Goal: Task Accomplishment & Management: Manage account settings

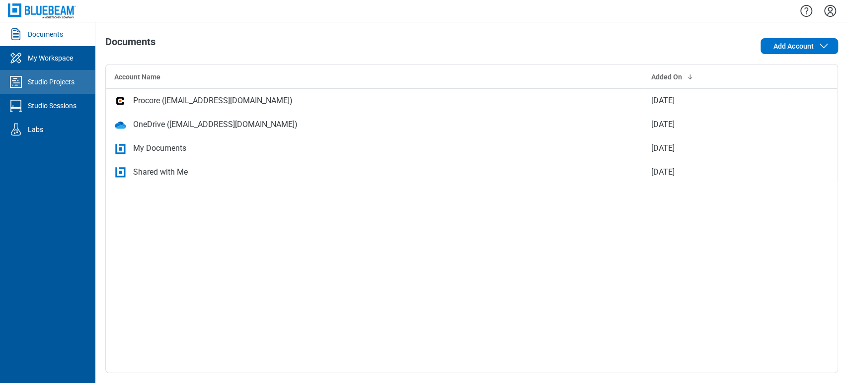
click at [79, 72] on link "Studio Projects" at bounding box center [47, 82] width 95 height 24
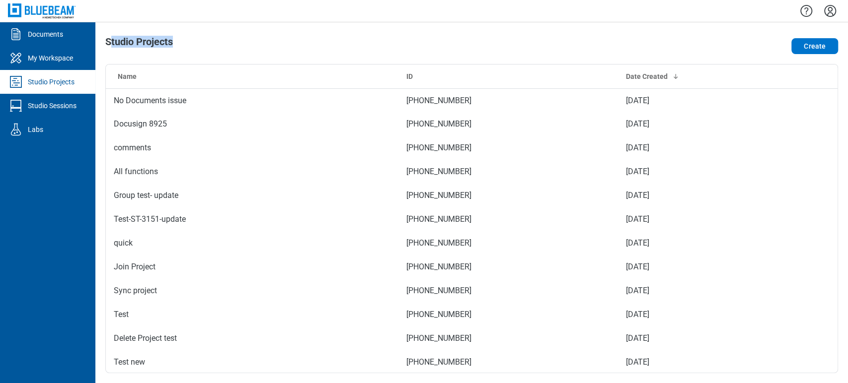
drag, startPoint x: 216, startPoint y: 45, endPoint x: 110, endPoint y: 42, distance: 105.3
click at [110, 42] on div "Studio Projects" at bounding box center [325, 46] width 440 height 20
click at [251, 30] on div "Studio Projects Create Name ID Date Created No Documents issue 166-158-867 Sep …" at bounding box center [471, 202] width 753 height 361
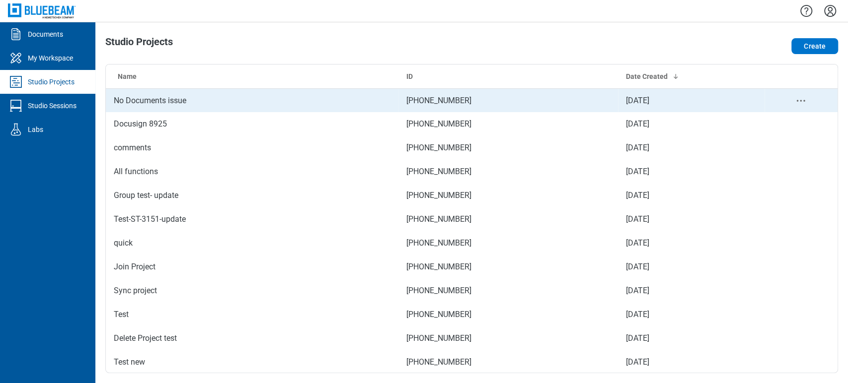
click at [187, 97] on td "No Documents issue" at bounding box center [252, 100] width 293 height 24
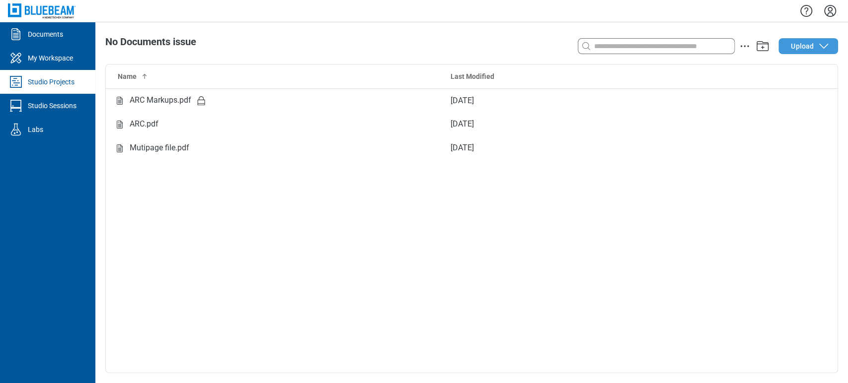
click at [790, 39] on button "Upload" at bounding box center [808, 46] width 60 height 16
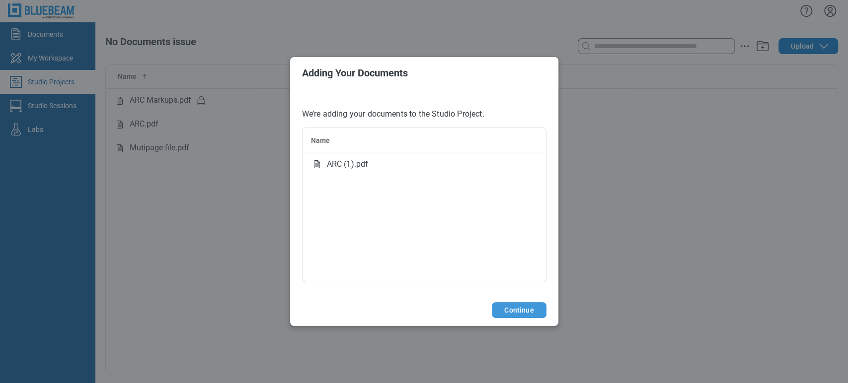
click at [512, 302] on footer "Continue" at bounding box center [424, 311] width 268 height 32
click at [512, 313] on button "Continue" at bounding box center [519, 311] width 54 height 16
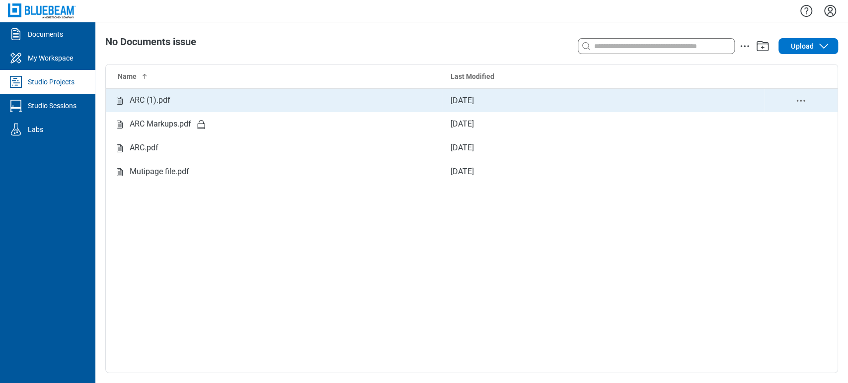
click at [184, 100] on div "ARC (1).pdf" at bounding box center [274, 100] width 321 height 12
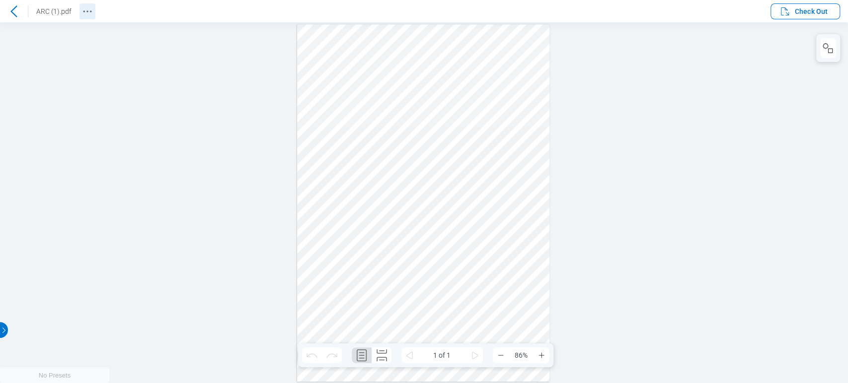
click at [84, 13] on icon "Revision History" at bounding box center [87, 11] width 12 height 12
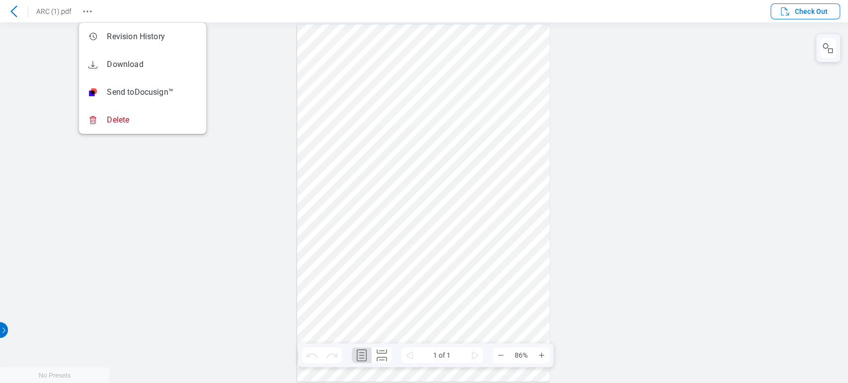
click at [242, 47] on div at bounding box center [424, 202] width 848 height 361
click at [86, 11] on icon "Revision History" at bounding box center [87, 11] width 12 height 12
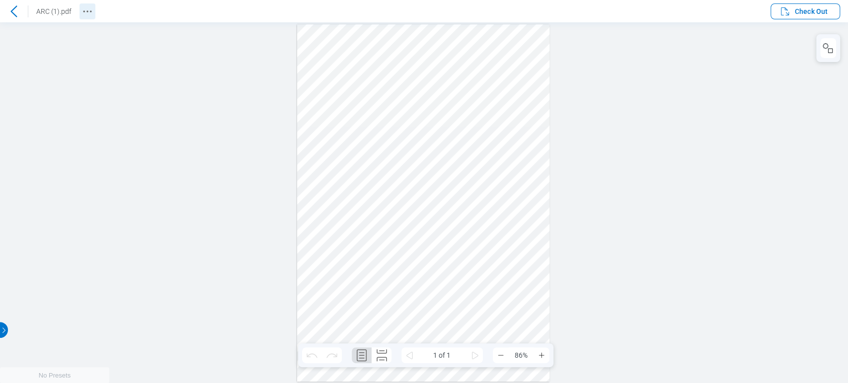
click at [86, 11] on icon "Revision History" at bounding box center [87, 11] width 12 height 12
click at [77, 9] on div "ARC (1).pdf" at bounding box center [47, 11] width 95 height 16
click at [83, 15] on icon "Revision History" at bounding box center [87, 11] width 12 height 12
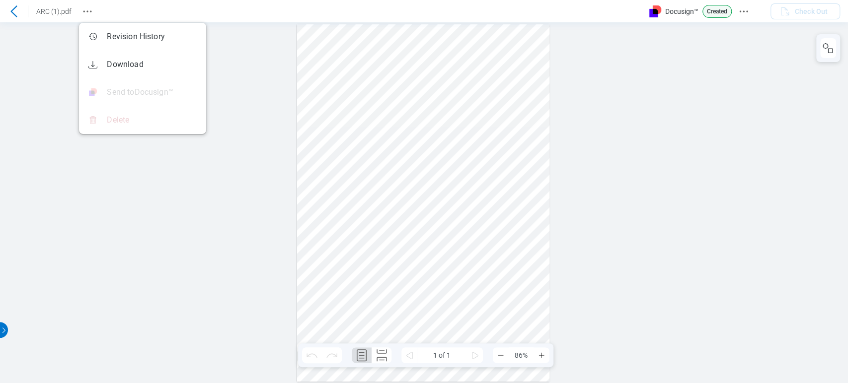
click at [17, 12] on icon at bounding box center [14, 11] width 12 height 12
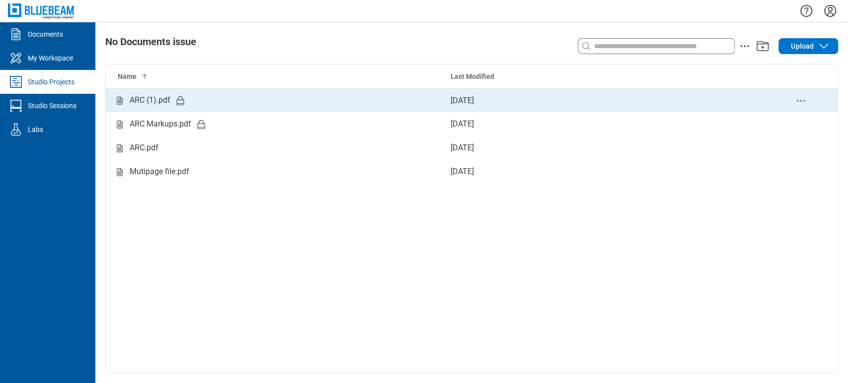
click at [801, 99] on icon "delete-context-menu" at bounding box center [801, 101] width 12 height 12
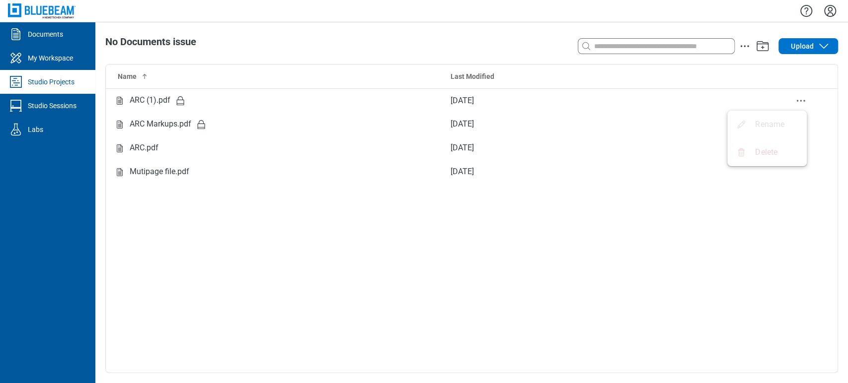
click at [707, 256] on div "Name Last Modified ARC (1).pdf [DATE] ARC Markups.pdf [DATE] ARC.pdf [DATE] Mut…" at bounding box center [472, 219] width 732 height 308
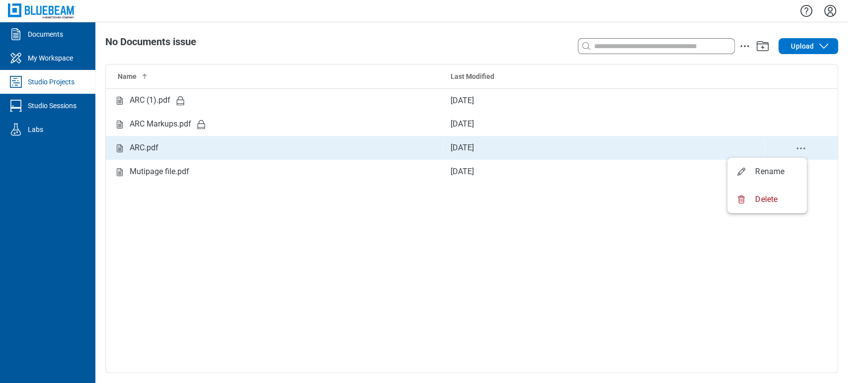
click at [800, 150] on icon "delete-context-menu" at bounding box center [801, 149] width 12 height 12
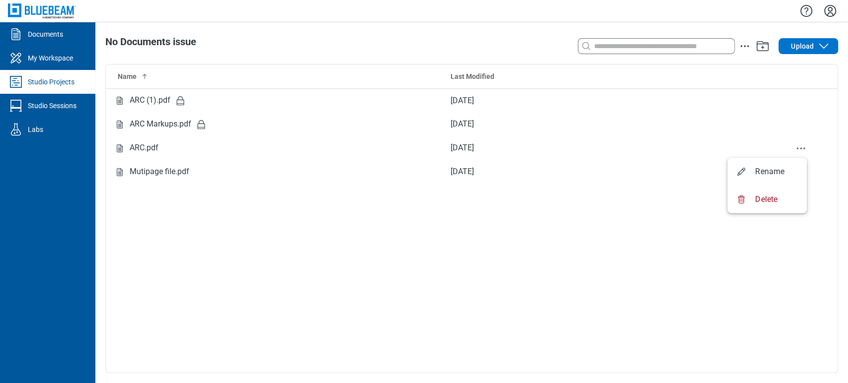
click at [573, 240] on div "Name Last Modified ARC (1).pdf [DATE] ARC Markups.pdf [DATE] ARC.pdf [DATE] Mut…" at bounding box center [472, 219] width 732 height 308
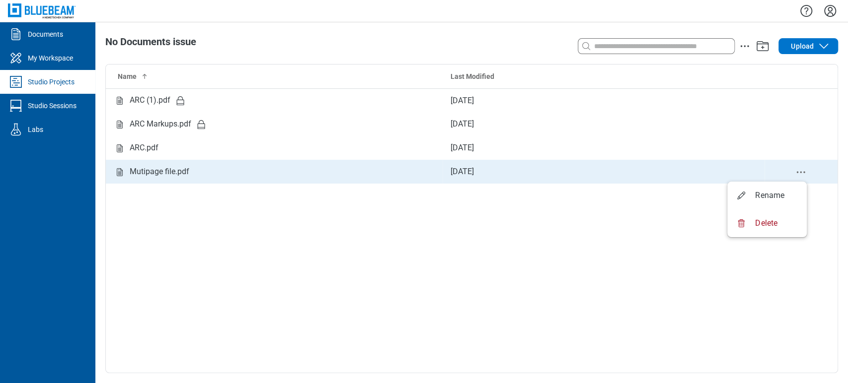
click at [795, 168] on icon "delete-context-menu" at bounding box center [801, 172] width 12 height 12
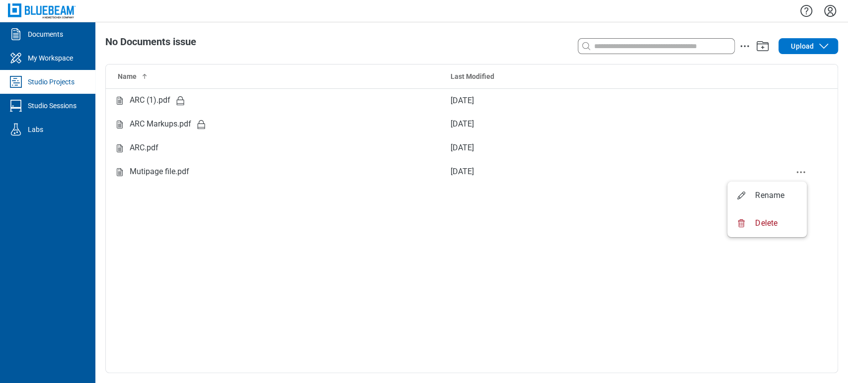
click at [552, 240] on div "Name Last Modified ARC (1).pdf [DATE] ARC Markups.pdf [DATE] ARC.pdf [DATE] Mut…" at bounding box center [472, 219] width 732 height 308
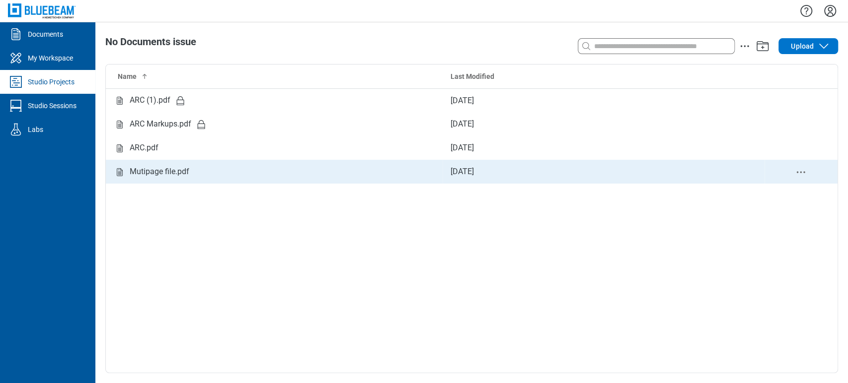
click at [453, 174] on td "[DATE]" at bounding box center [604, 172] width 322 height 24
click at [802, 168] on icon "delete-context-menu" at bounding box center [801, 172] width 12 height 12
click at [205, 171] on div "Mutipage file.pdf" at bounding box center [274, 172] width 321 height 12
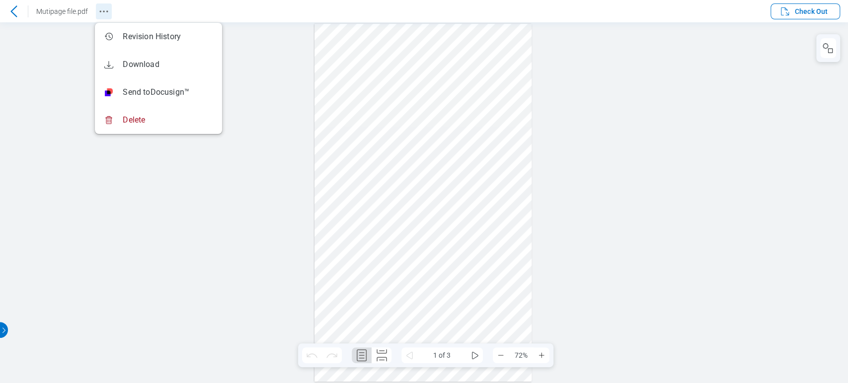
click at [100, 11] on icon "Revision History" at bounding box center [104, 11] width 12 height 12
click at [747, 89] on div at bounding box center [424, 202] width 848 height 361
click at [192, 191] on div at bounding box center [424, 202] width 848 height 361
click at [360, 74] on div at bounding box center [423, 203] width 218 height 358
click at [354, 193] on div at bounding box center [423, 203] width 218 height 358
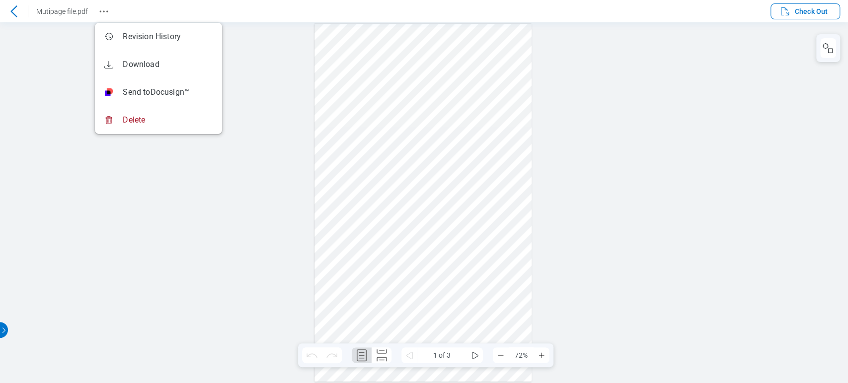
drag, startPoint x: 385, startPoint y: 146, endPoint x: 401, endPoint y: 185, distance: 42.8
click at [401, 185] on div at bounding box center [423, 203] width 218 height 358
drag, startPoint x: 436, startPoint y: 42, endPoint x: 432, endPoint y: 88, distance: 46.9
click at [432, 88] on div at bounding box center [423, 203] width 218 height 358
drag, startPoint x: 370, startPoint y: 50, endPoint x: 340, endPoint y: 115, distance: 71.8
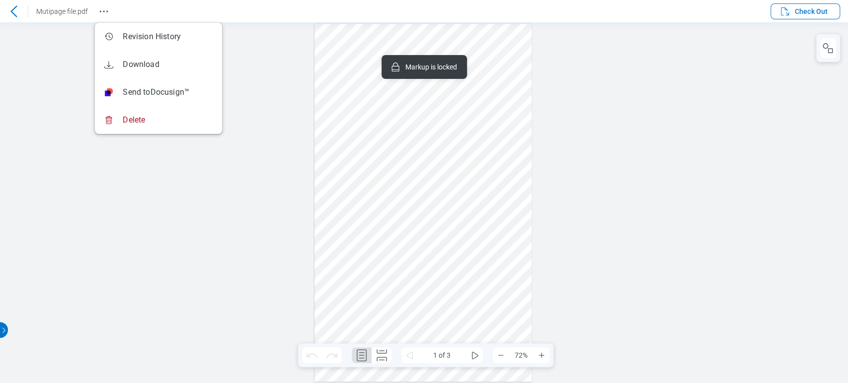
click at [340, 115] on div at bounding box center [423, 203] width 218 height 358
click at [100, 15] on icon "Revision History" at bounding box center [104, 11] width 12 height 12
click at [19, 11] on icon at bounding box center [14, 11] width 12 height 12
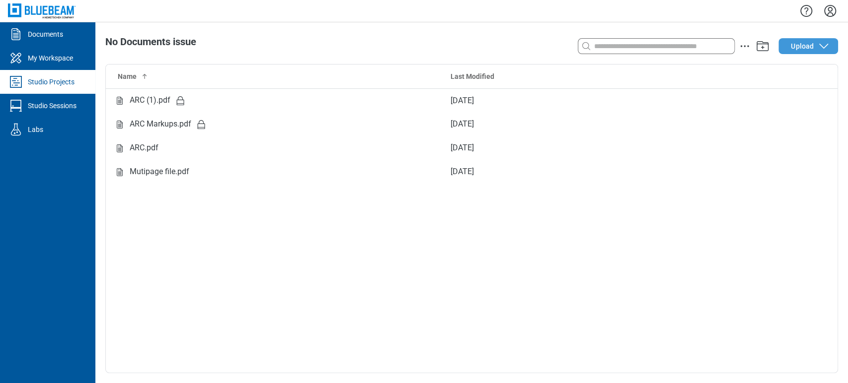
click at [814, 51] on button "Upload" at bounding box center [808, 46] width 60 height 16
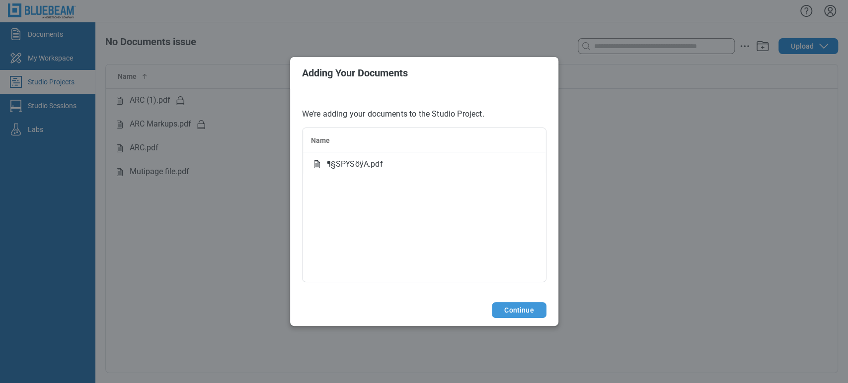
click at [531, 311] on button "Continue" at bounding box center [519, 311] width 54 height 16
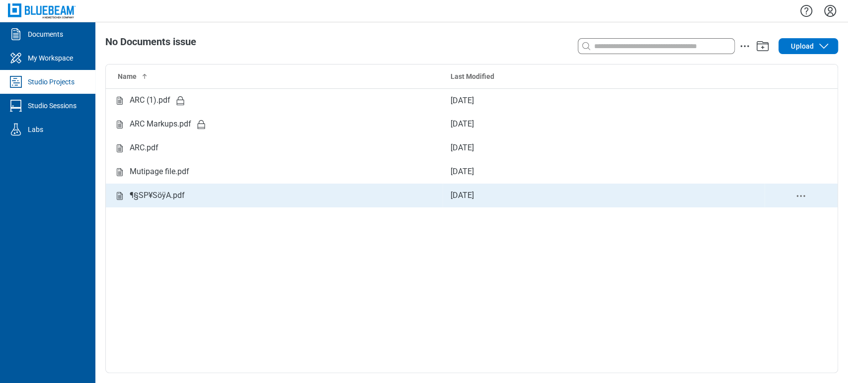
click at [651, 190] on td "Sep 16, 2025" at bounding box center [604, 196] width 322 height 24
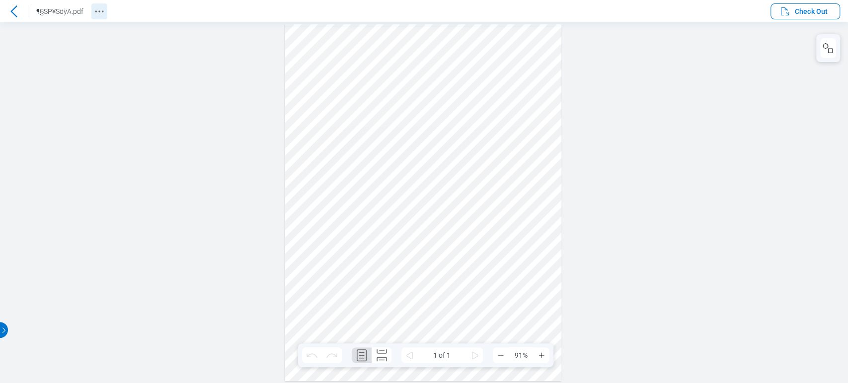
click at [103, 11] on icon "Revision History" at bounding box center [99, 11] width 12 height 12
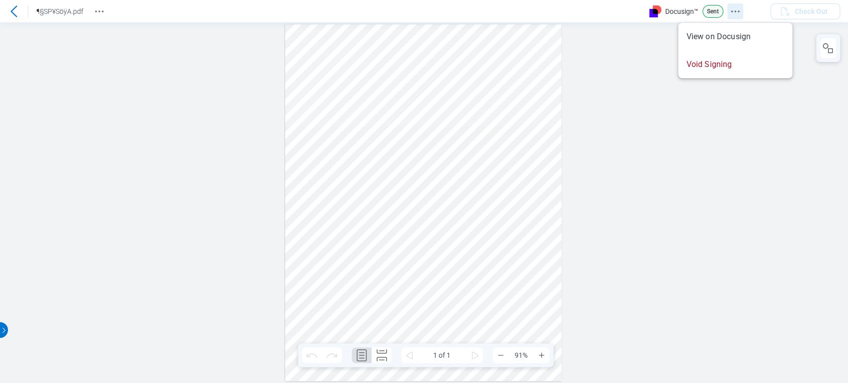
click at [743, 11] on button "Docusign Menu" at bounding box center [735, 11] width 16 height 16
click at [93, 11] on icon "Revision History" at bounding box center [99, 11] width 12 height 12
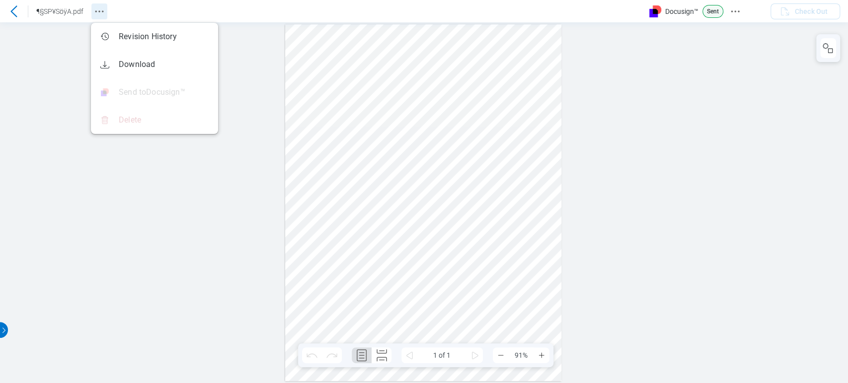
click at [93, 11] on icon "Revision History" at bounding box center [99, 11] width 12 height 12
click at [235, 58] on div at bounding box center [424, 202] width 848 height 361
drag, startPoint x: 94, startPoint y: 179, endPoint x: 91, endPoint y: 139, distance: 40.3
click at [92, 178] on div at bounding box center [424, 202] width 848 height 361
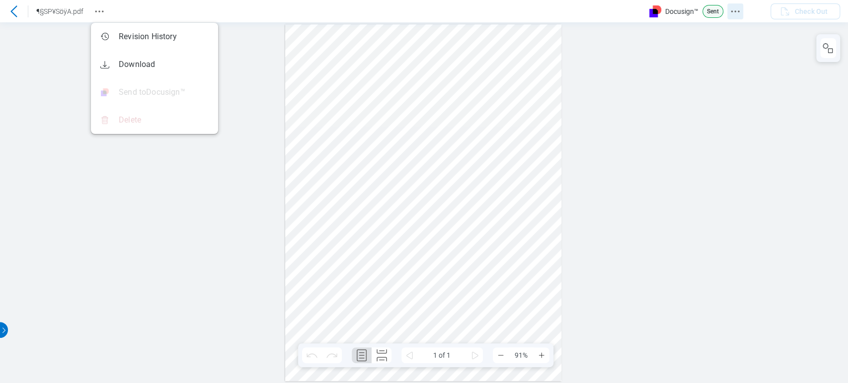
click at [739, 7] on icon "Docusign Menu" at bounding box center [735, 11] width 12 height 12
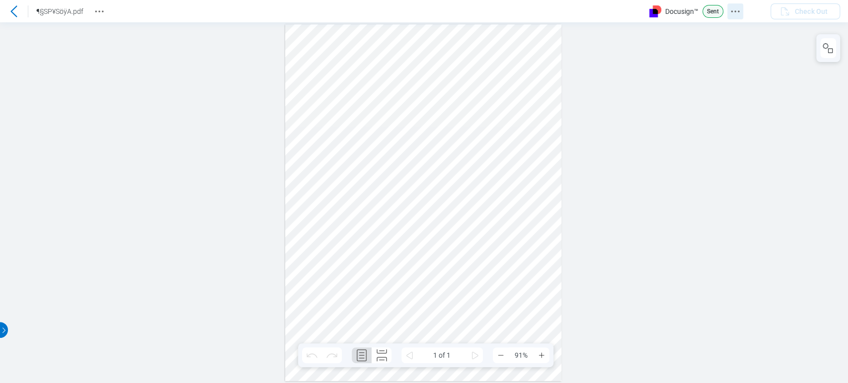
click at [735, 8] on icon "Docusign Menu" at bounding box center [735, 11] width 12 height 12
click at [580, 93] on div at bounding box center [424, 202] width 848 height 361
click at [729, 6] on icon "Docusign Menu" at bounding box center [735, 11] width 12 height 12
click at [627, 157] on div at bounding box center [424, 202] width 848 height 361
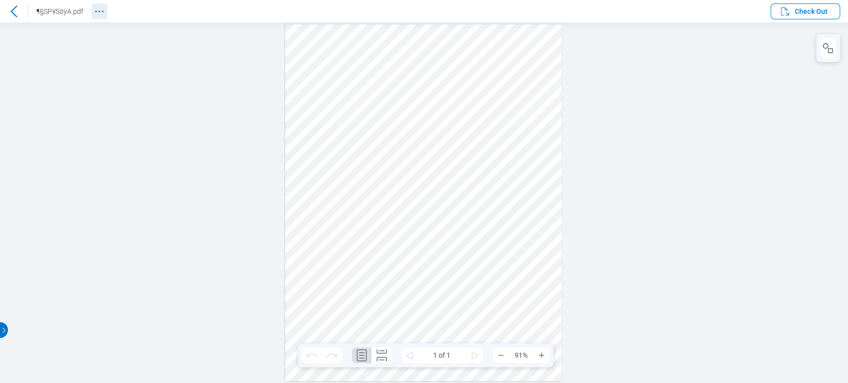
click at [97, 10] on icon "Revision History" at bounding box center [99, 11] width 12 height 12
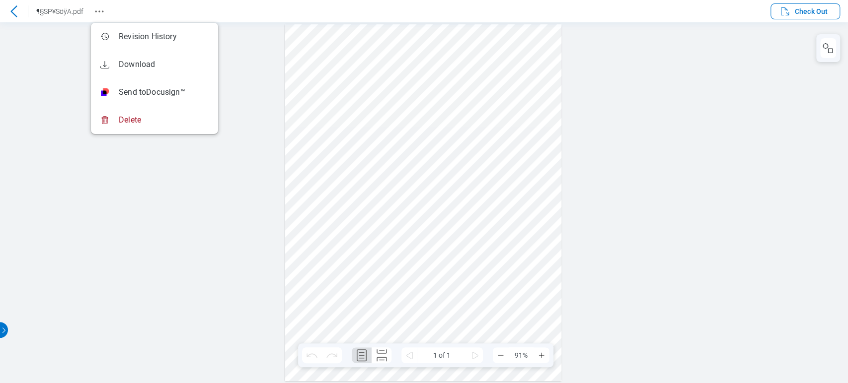
click at [199, 278] on div at bounding box center [424, 202] width 848 height 361
click at [179, 193] on div at bounding box center [424, 202] width 848 height 361
click at [8, 13] on icon at bounding box center [14, 11] width 12 height 12
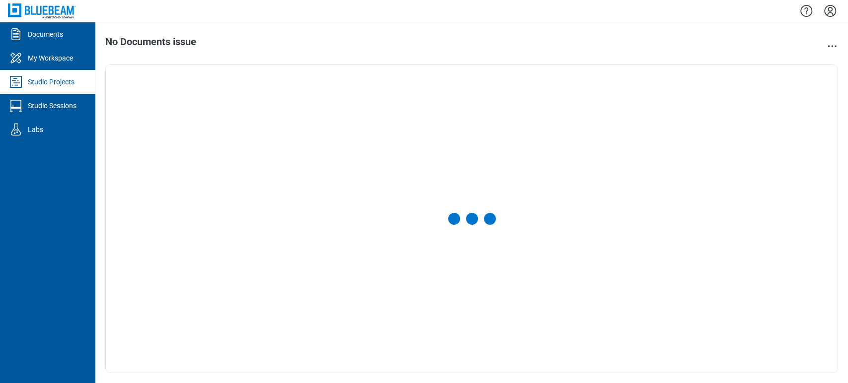
click at [827, 18] on icon "Settings" at bounding box center [830, 11] width 16 height 16
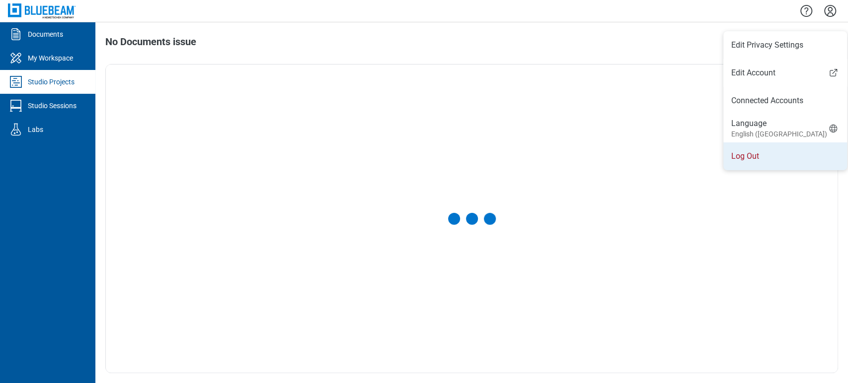
click at [771, 155] on li "Log Out" at bounding box center [785, 157] width 124 height 28
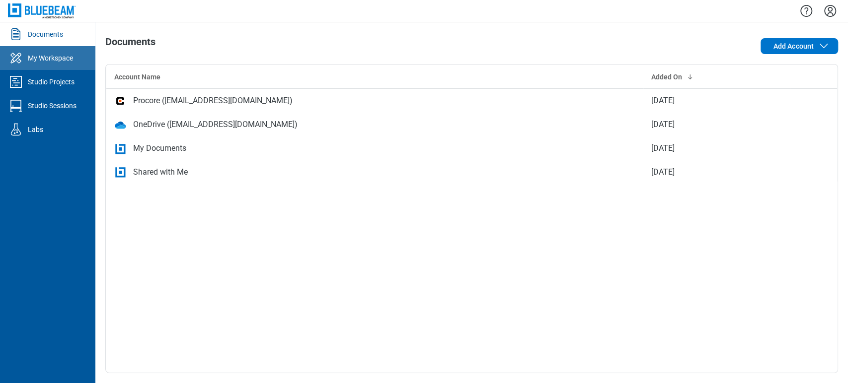
click at [74, 51] on link "My Workspace" at bounding box center [47, 58] width 95 height 24
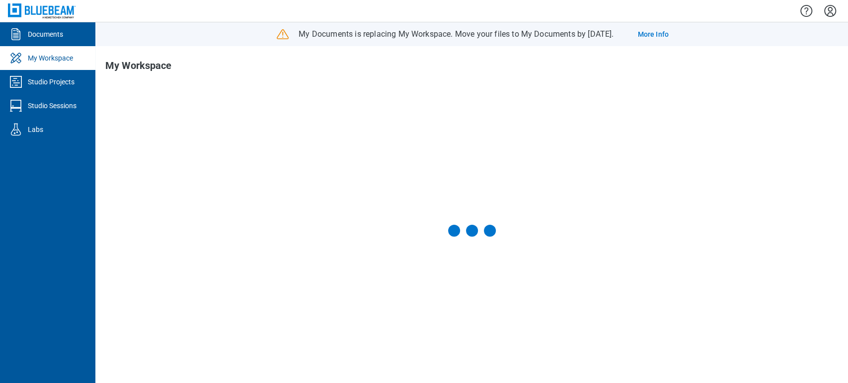
click at [65, 81] on div "Studio Projects" at bounding box center [51, 82] width 47 height 10
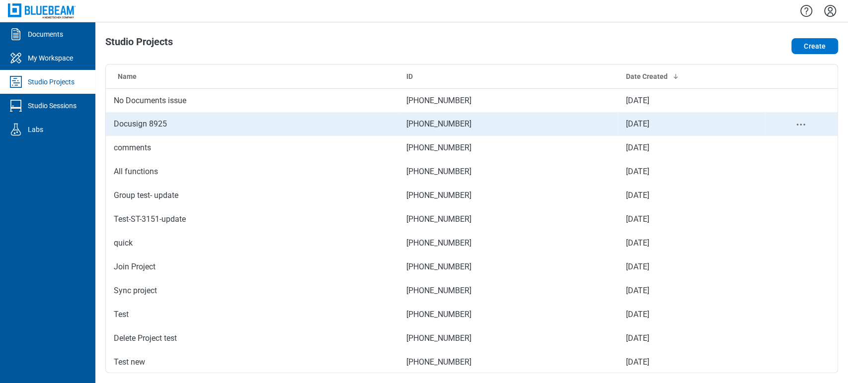
click at [165, 120] on td "Docusign 8925" at bounding box center [252, 124] width 293 height 24
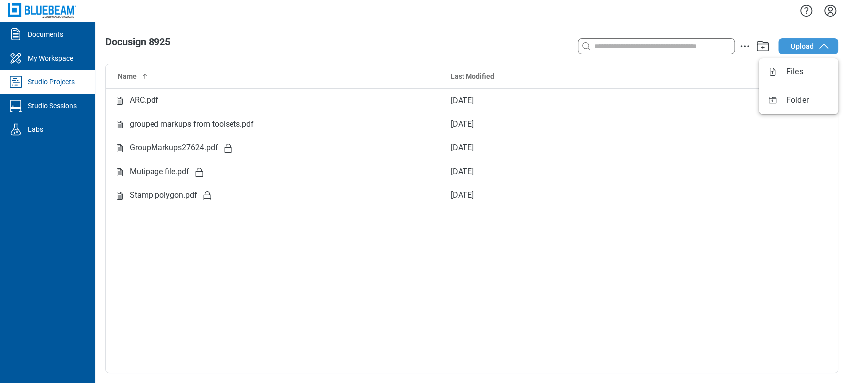
click at [805, 52] on button "Upload" at bounding box center [808, 46] width 60 height 16
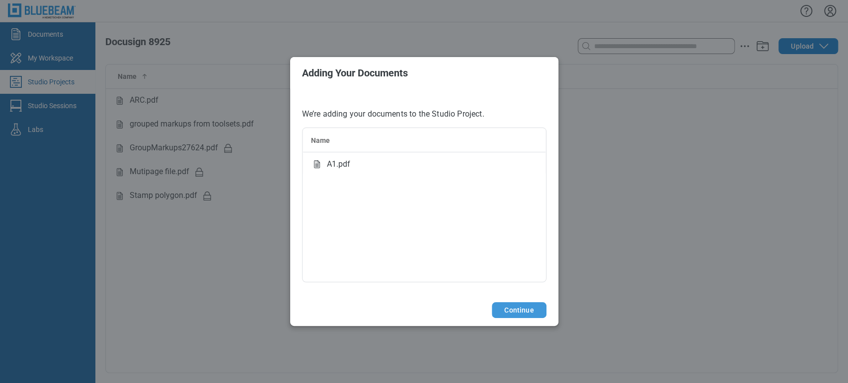
click at [524, 307] on button "Continue" at bounding box center [519, 311] width 54 height 16
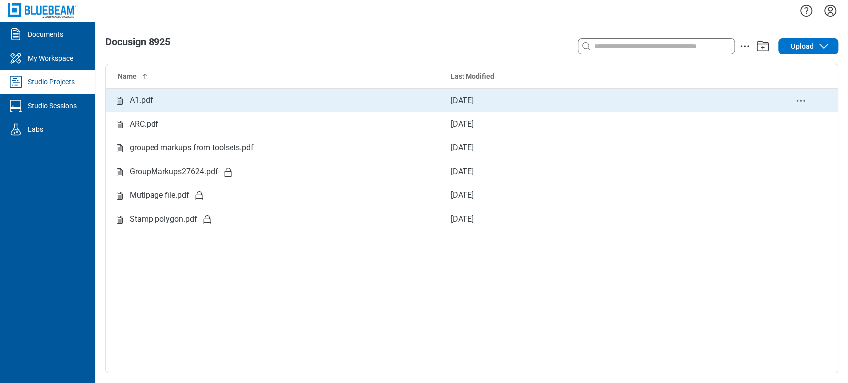
click at [160, 100] on div "A1.pdf" at bounding box center [274, 100] width 321 height 12
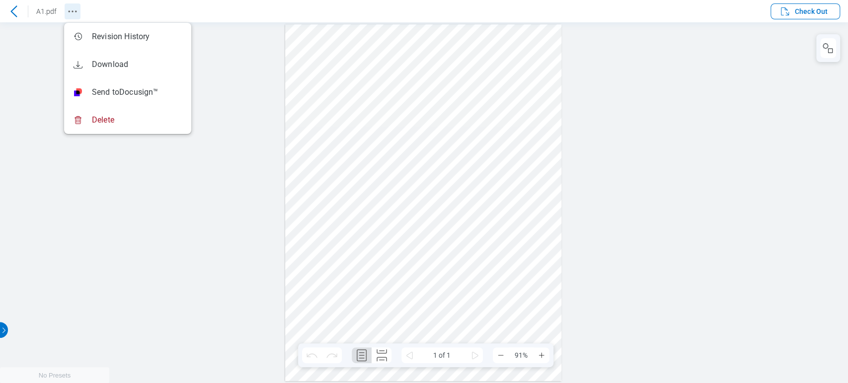
click at [76, 12] on icon "Revision History" at bounding box center [73, 11] width 12 height 12
